Goal: Task Accomplishment & Management: Manage account settings

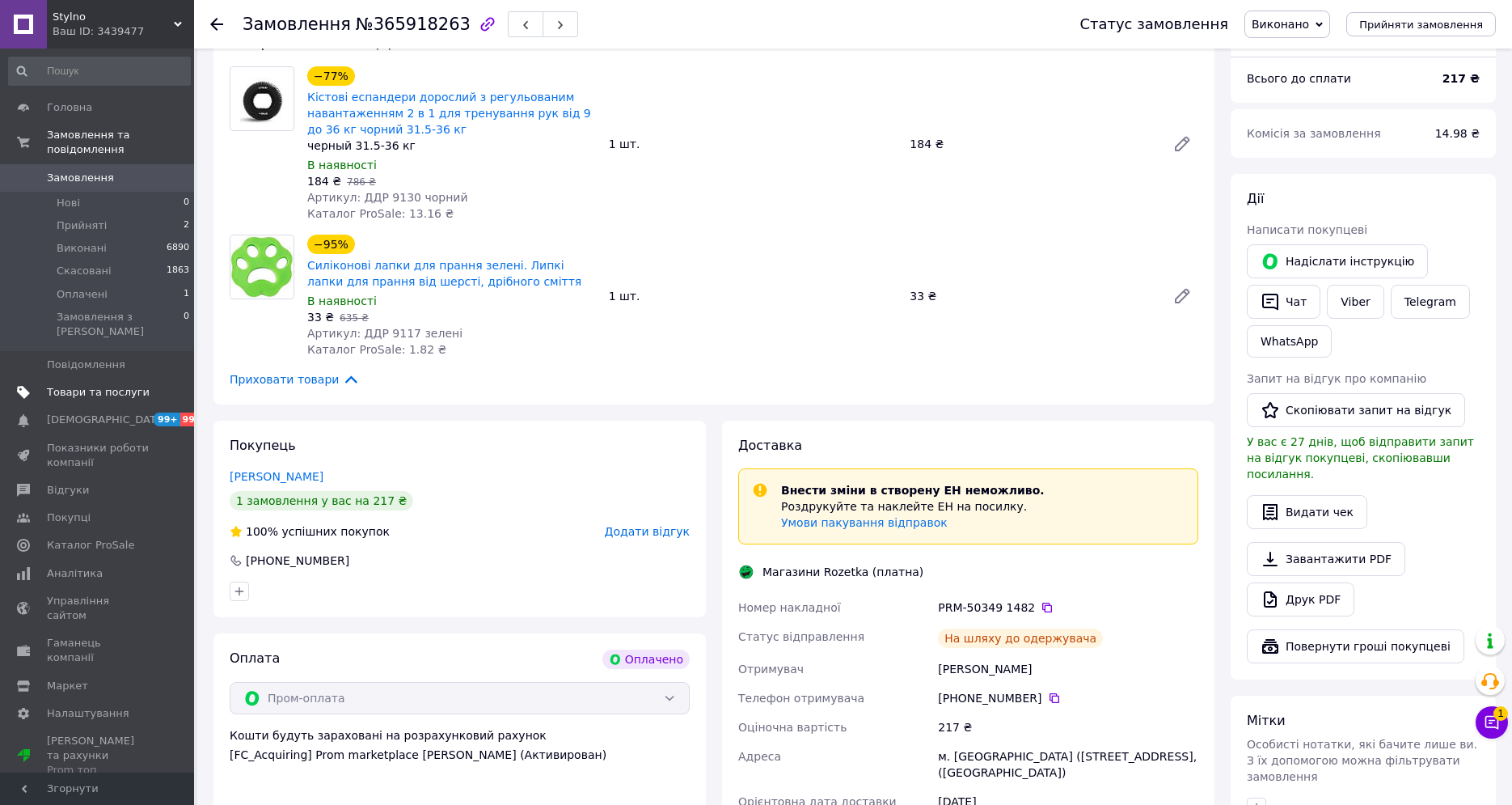
scroll to position [162, 0]
click at [122, 385] on span "Товари та послуги" at bounding box center [98, 393] width 103 height 15
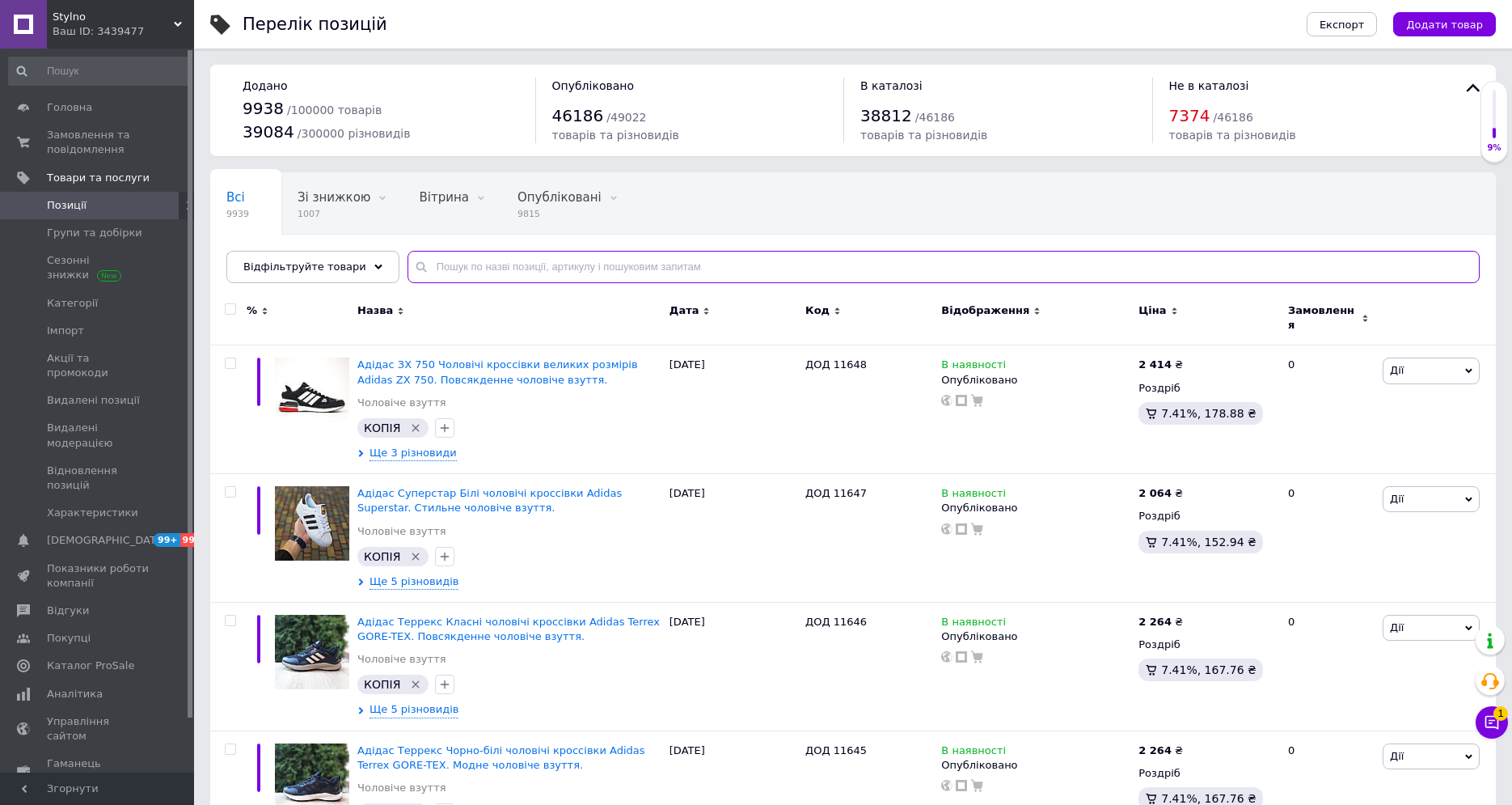
click at [439, 275] on input "text" at bounding box center [943, 267] width 1072 height 32
paste input "11044"
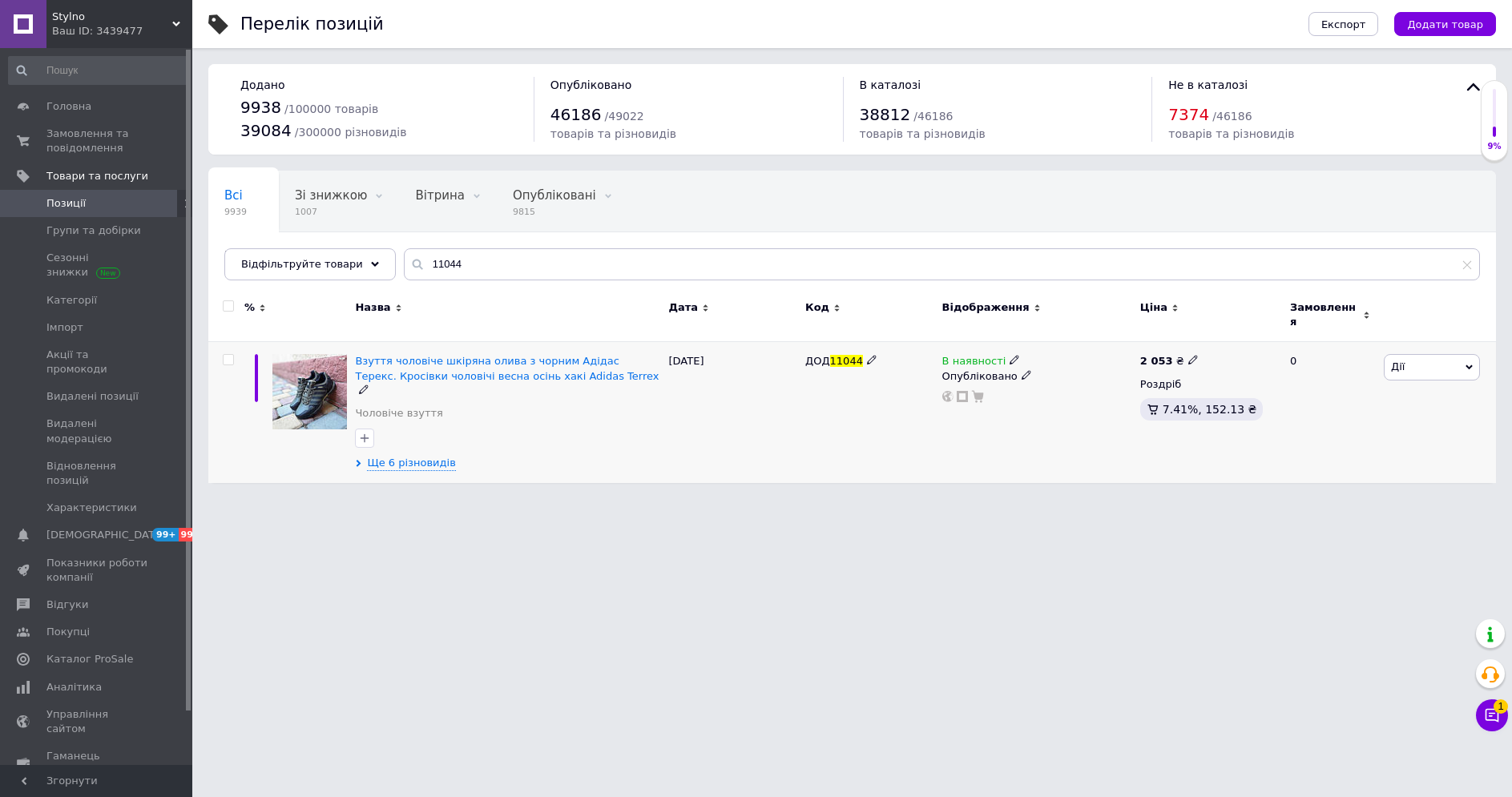
click at [1432, 360] on span "Дії" at bounding box center [1431, 366] width 96 height 26
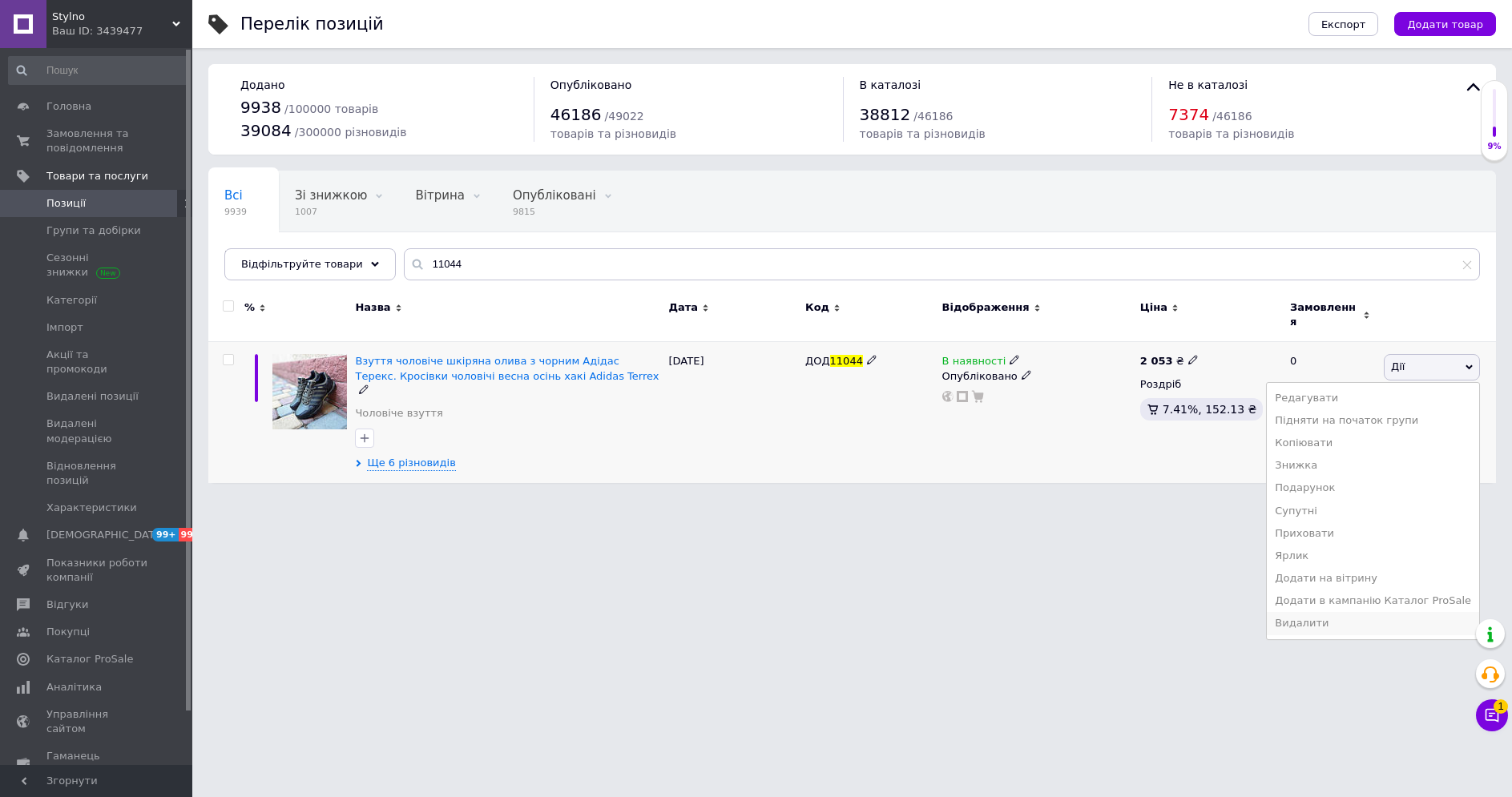
click at [1316, 618] on li "Видалити" at bounding box center [1373, 622] width 212 height 22
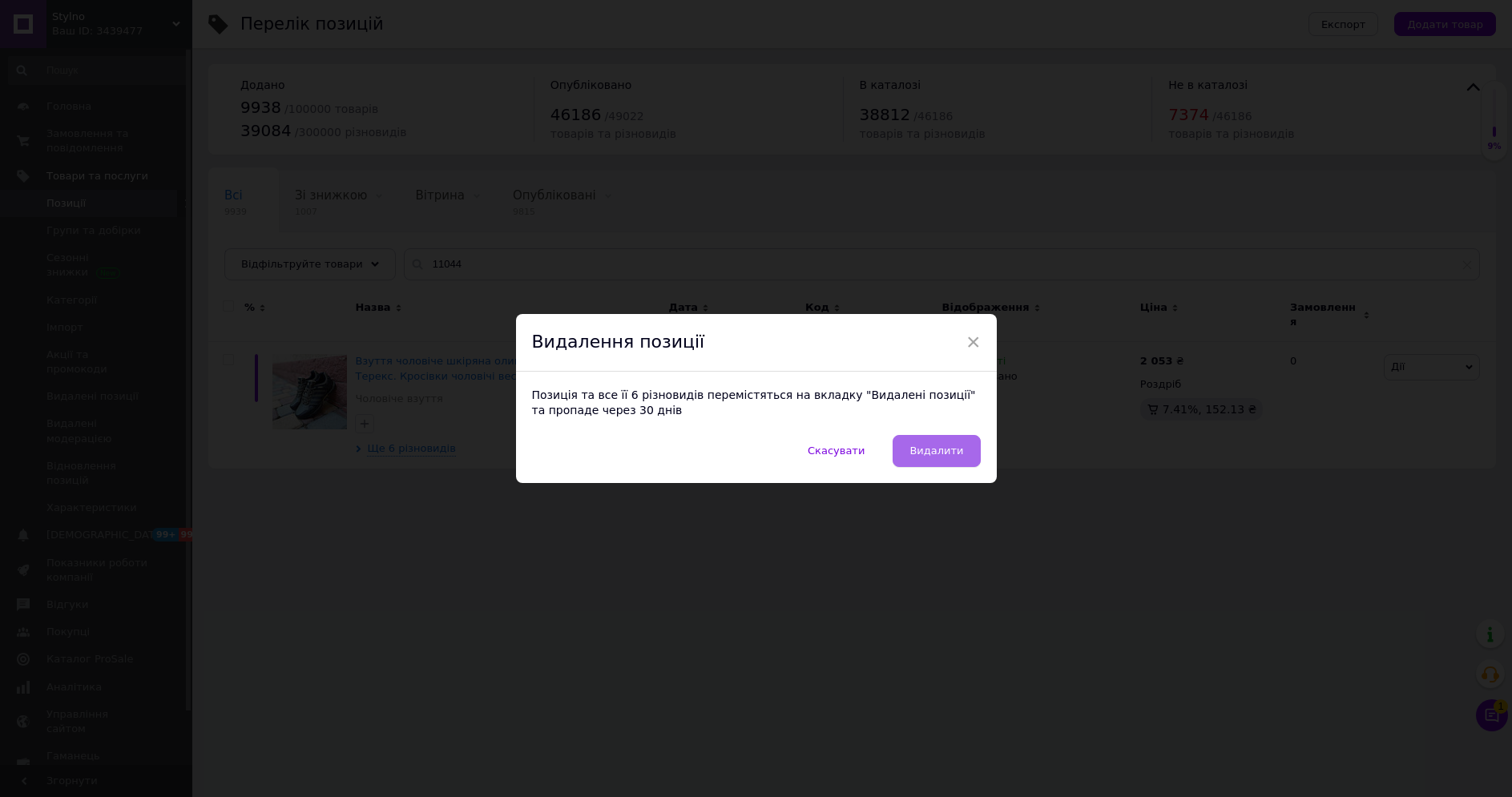
click at [946, 454] on span "Видалити" at bounding box center [936, 450] width 54 height 12
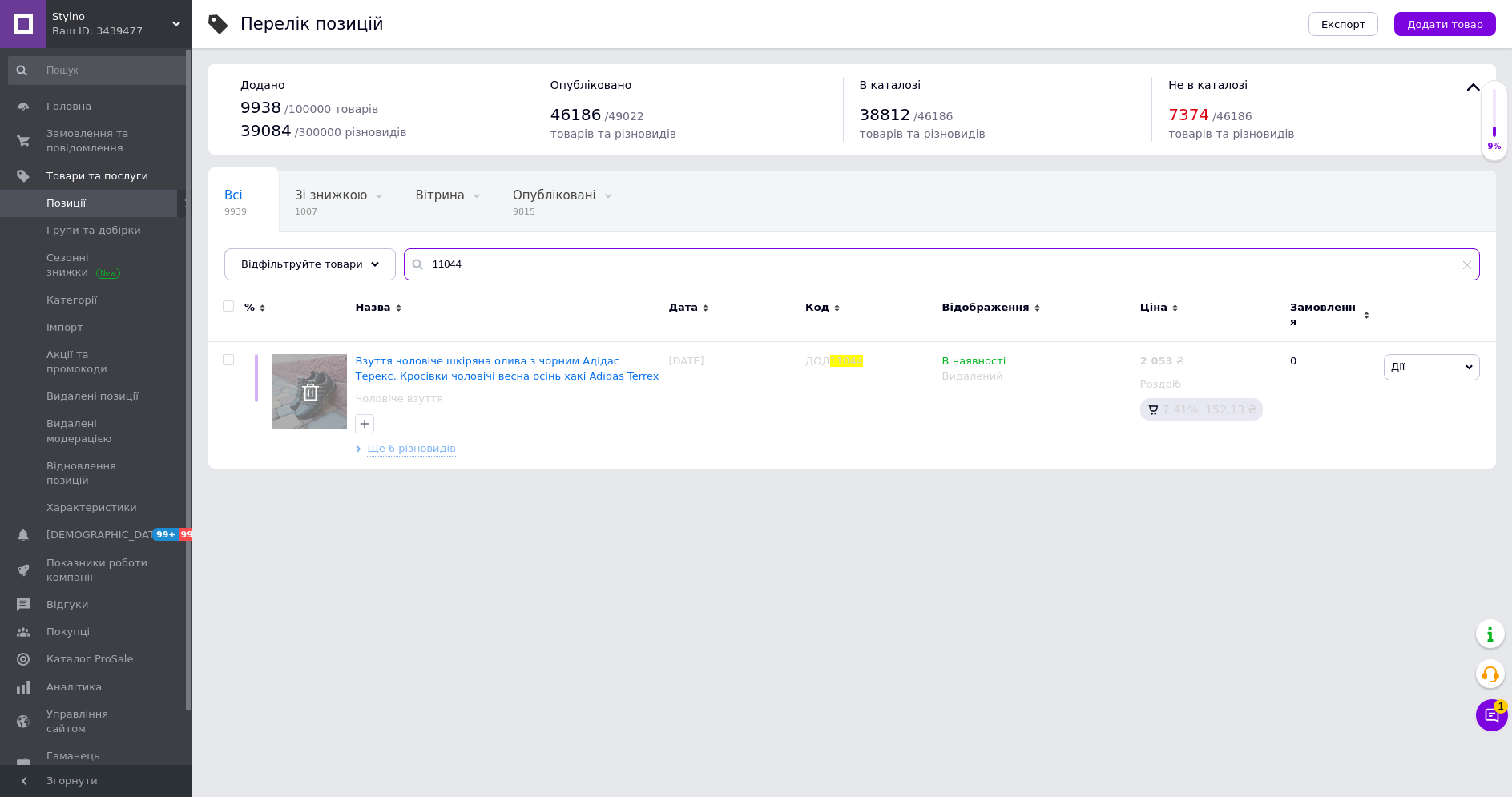
click at [488, 258] on input "11044" at bounding box center [941, 264] width 1076 height 32
paste input "DO2371/1"
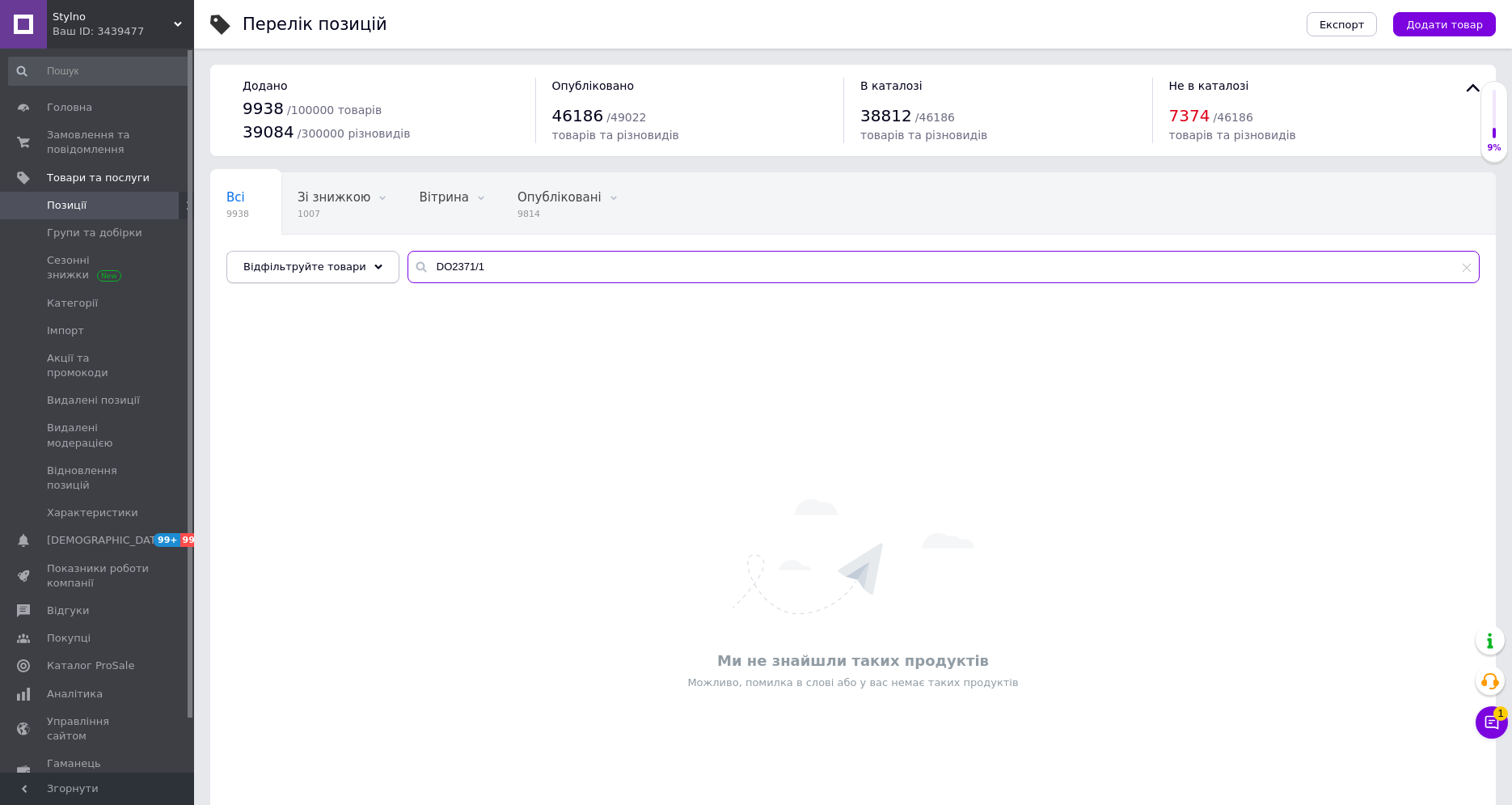
drag, startPoint x: 431, startPoint y: 262, endPoint x: 357, endPoint y: 266, distance: 74.1
click at [357, 266] on div "Відфільтруйте товари DO2371/1" at bounding box center [853, 267] width 1253 height 32
type input "2371/1"
